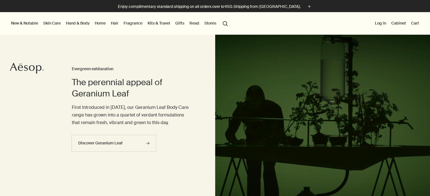
click at [179, 25] on link "Gifts" at bounding box center [179, 22] width 11 height 7
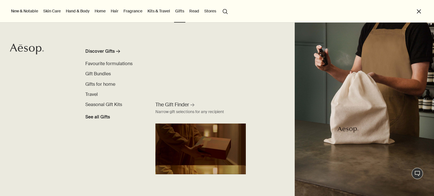
click at [104, 13] on link "Home" at bounding box center [100, 10] width 13 height 7
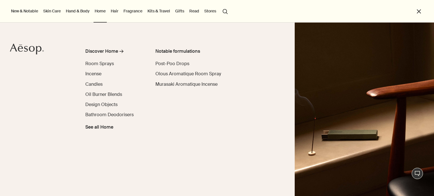
click at [117, 12] on link "Hair" at bounding box center [115, 10] width 10 height 7
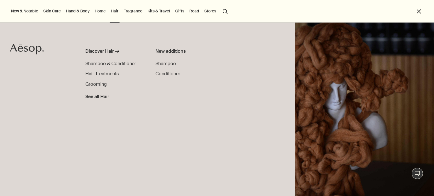
click at [100, 122] on div "Discover Hair rightArrow Shampoo & Conditioner Hair Treatments Grooming See all…" at bounding box center [120, 116] width 70 height 137
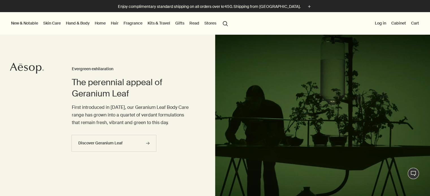
click at [82, 23] on link "Hand & Body" at bounding box center [78, 22] width 26 height 7
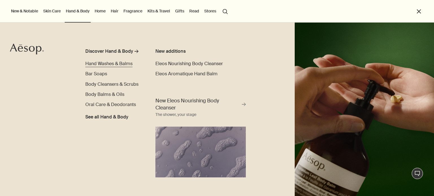
click at [94, 64] on span "Hand Washes & Balms" at bounding box center [108, 64] width 47 height 6
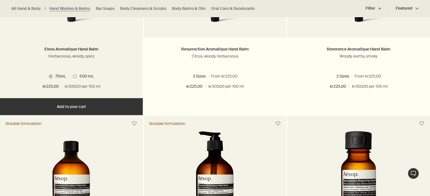
scroll to position [377, 0]
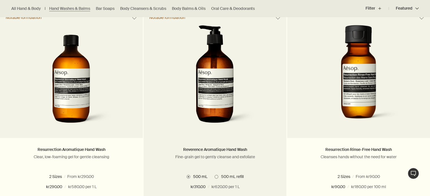
click at [227, 101] on img at bounding box center [215, 77] width 84 height 105
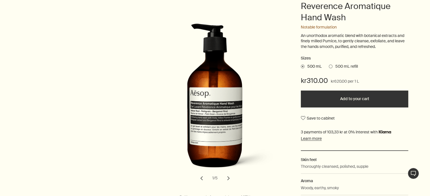
scroll to position [94, 0]
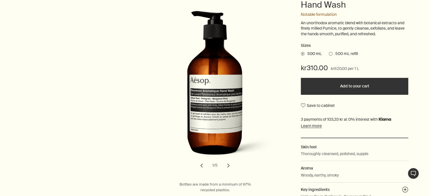
click at [329, 53] on span at bounding box center [331, 54] width 4 height 4
click at [329, 53] on input "500 mL refill" at bounding box center [329, 53] width 0 height 4
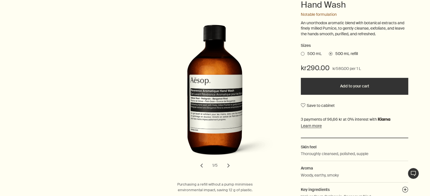
click at [303, 54] on span at bounding box center [303, 54] width 4 height 4
click at [301, 54] on input "500 mL" at bounding box center [301, 53] width 0 height 4
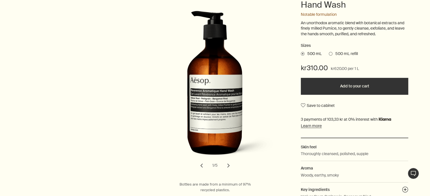
click at [330, 54] on span at bounding box center [331, 54] width 4 height 4
click at [329, 54] on input "500 mL refill" at bounding box center [329, 53] width 0 height 4
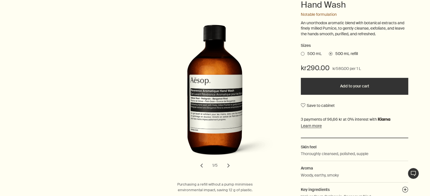
click at [226, 164] on button "chevron" at bounding box center [228, 166] width 12 height 12
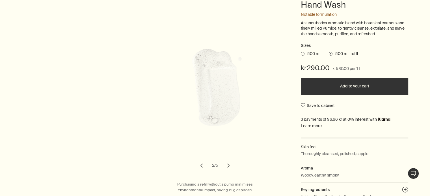
click at [230, 165] on button "chevron" at bounding box center [228, 166] width 12 height 12
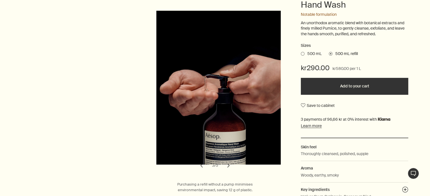
click at [230, 165] on button "chevron" at bounding box center [228, 166] width 12 height 12
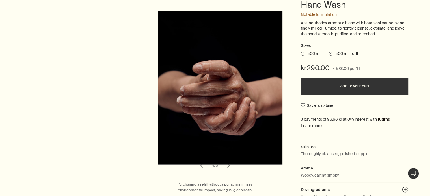
click at [230, 165] on button "chevron" at bounding box center [228, 166] width 12 height 12
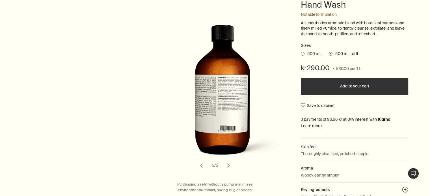
click at [230, 165] on button "chevron" at bounding box center [228, 166] width 12 height 12
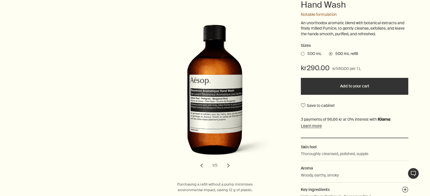
click at [230, 165] on button "chevron" at bounding box center [228, 166] width 12 height 12
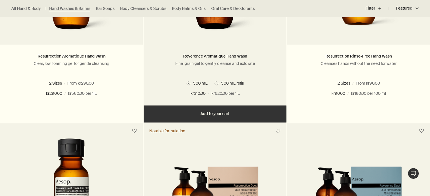
scroll to position [471, 0]
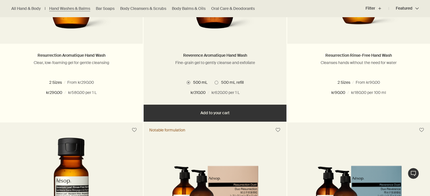
click at [203, 113] on button "Add Add to your cart" at bounding box center [215, 113] width 143 height 17
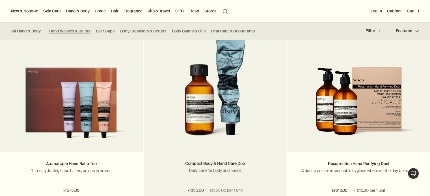
scroll to position [1174, 0]
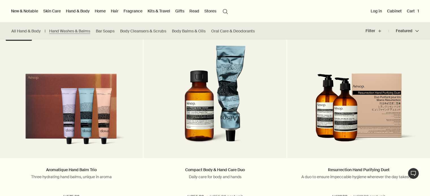
click at [410, 9] on button "Cart 1" at bounding box center [412, 10] width 14 height 7
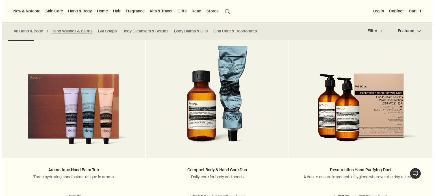
scroll to position [0, 0]
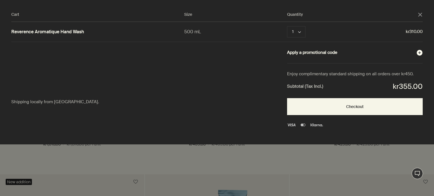
click at [418, 52] on circle "Cart" at bounding box center [419, 52] width 5 height 5
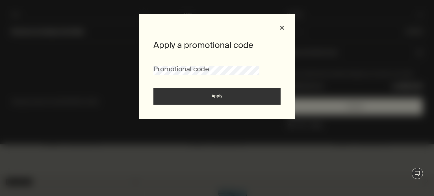
click at [283, 28] on button "close" at bounding box center [281, 27] width 5 height 5
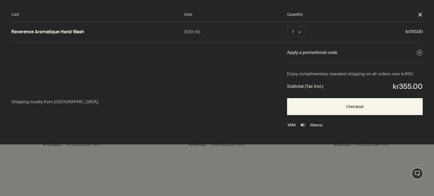
click at [422, 17] on button "close" at bounding box center [420, 14] width 5 height 5
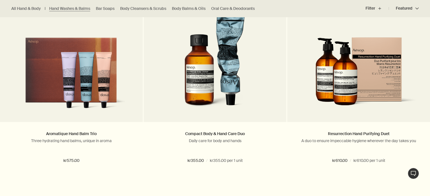
scroll to position [1222, 0]
